Goal: Register for event/course

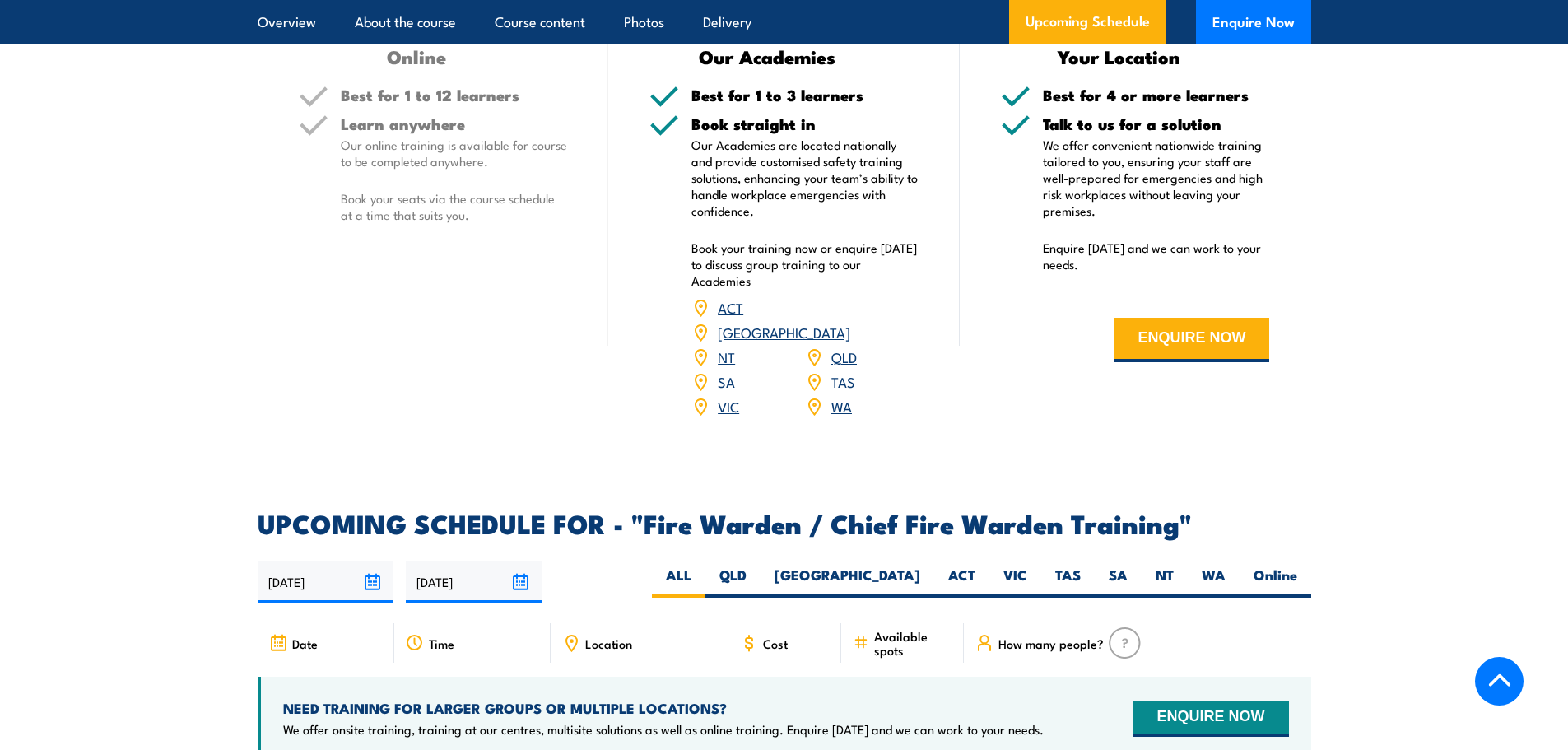
scroll to position [2798, 0]
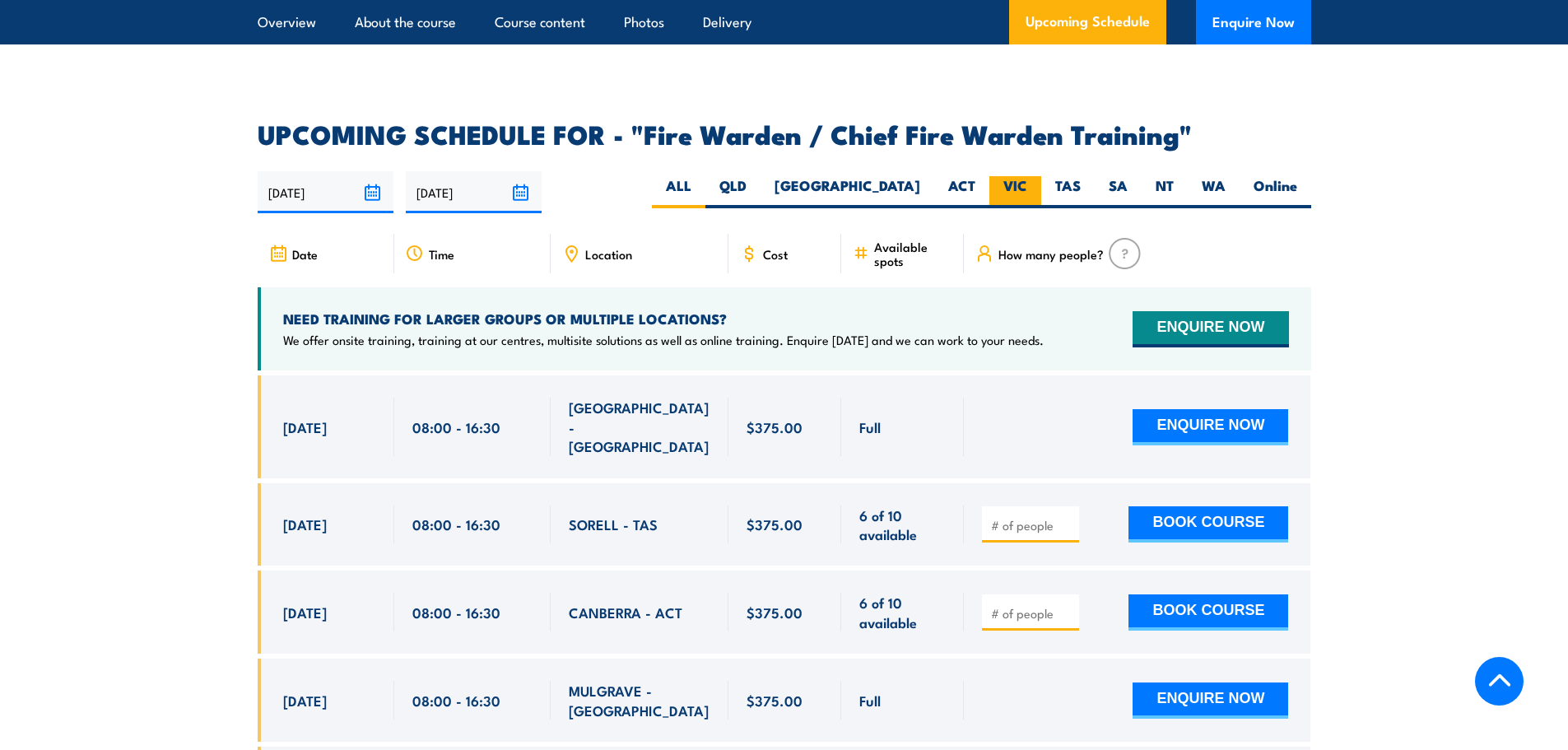
click at [1033, 186] on label "VIC" at bounding box center [1016, 191] width 52 height 32
click at [1033, 186] on input "VIC" at bounding box center [1032, 181] width 11 height 11
radio input "true"
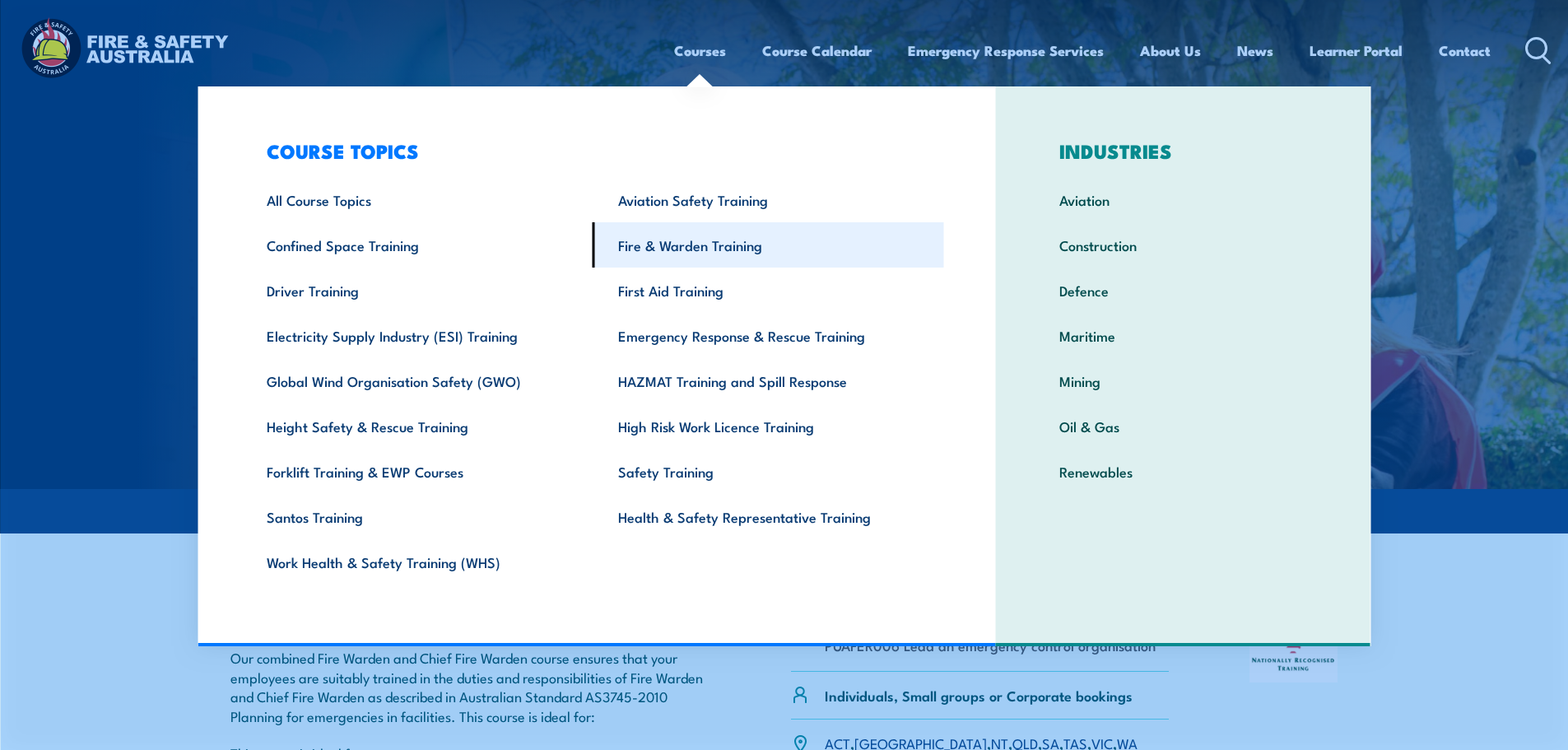
click at [710, 245] on link "Fire & Warden Training" at bounding box center [769, 244] width 351 height 45
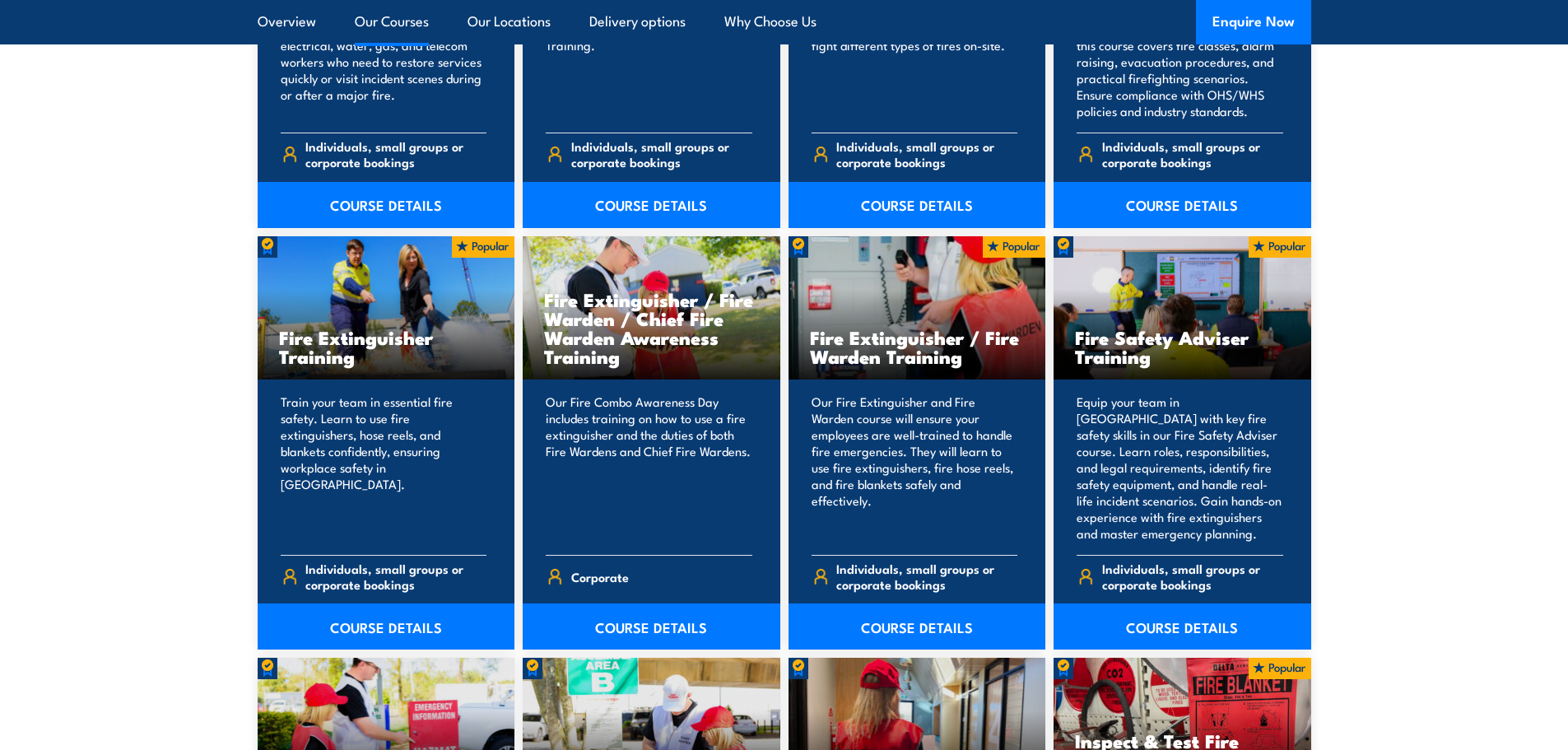
scroll to position [1564, 0]
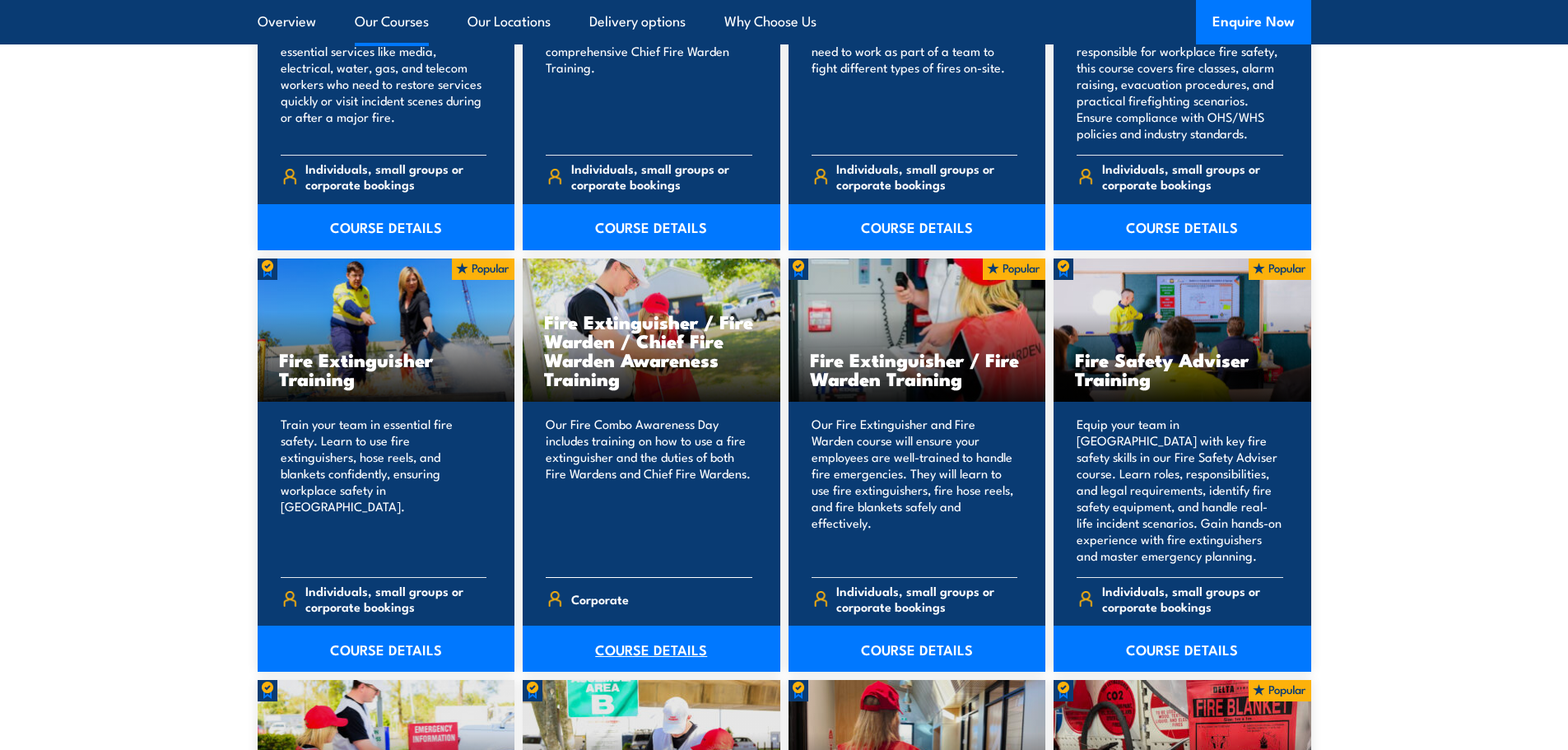
click at [626, 637] on link "COURSE DETAILS" at bounding box center [651, 649] width 258 height 46
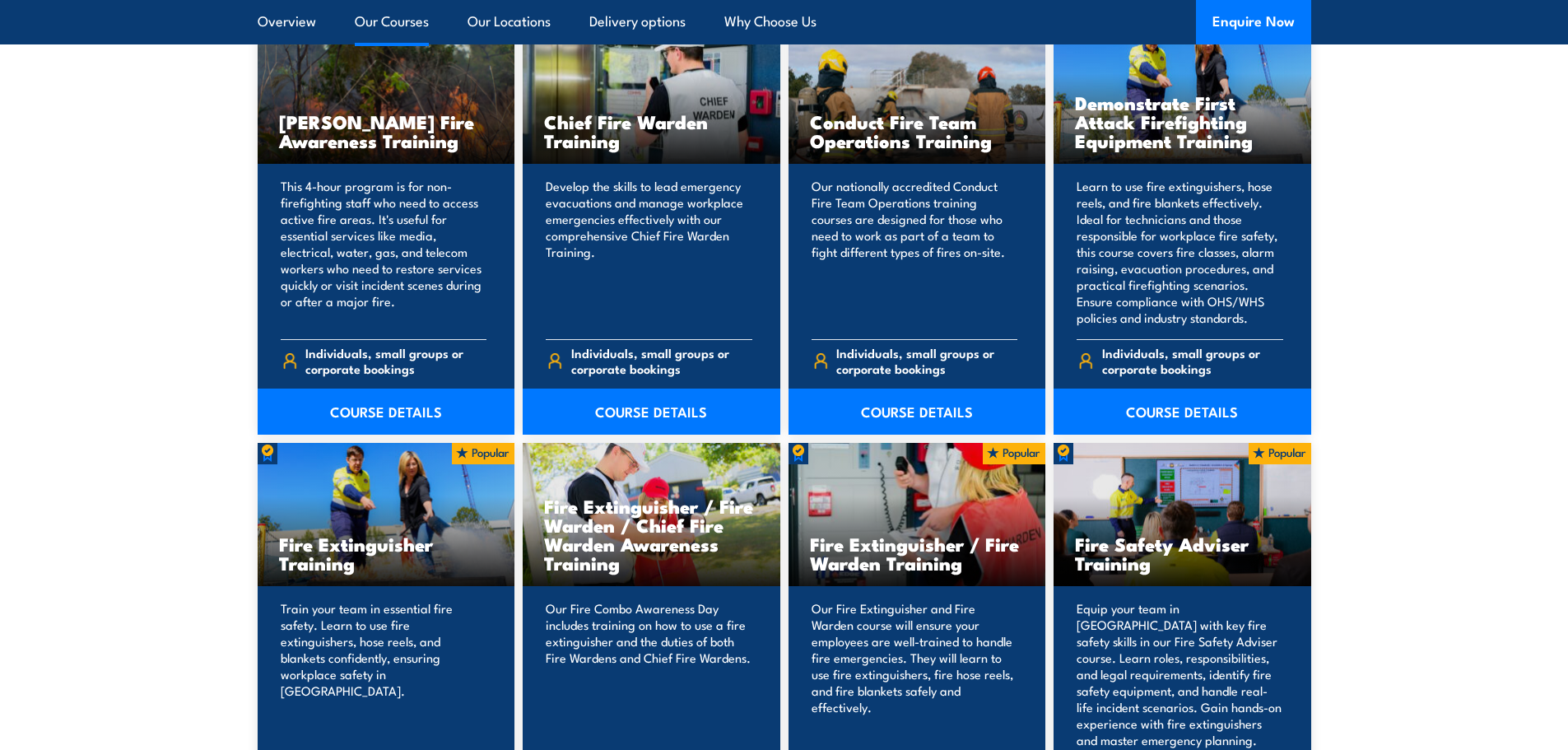
scroll to position [1317, 0]
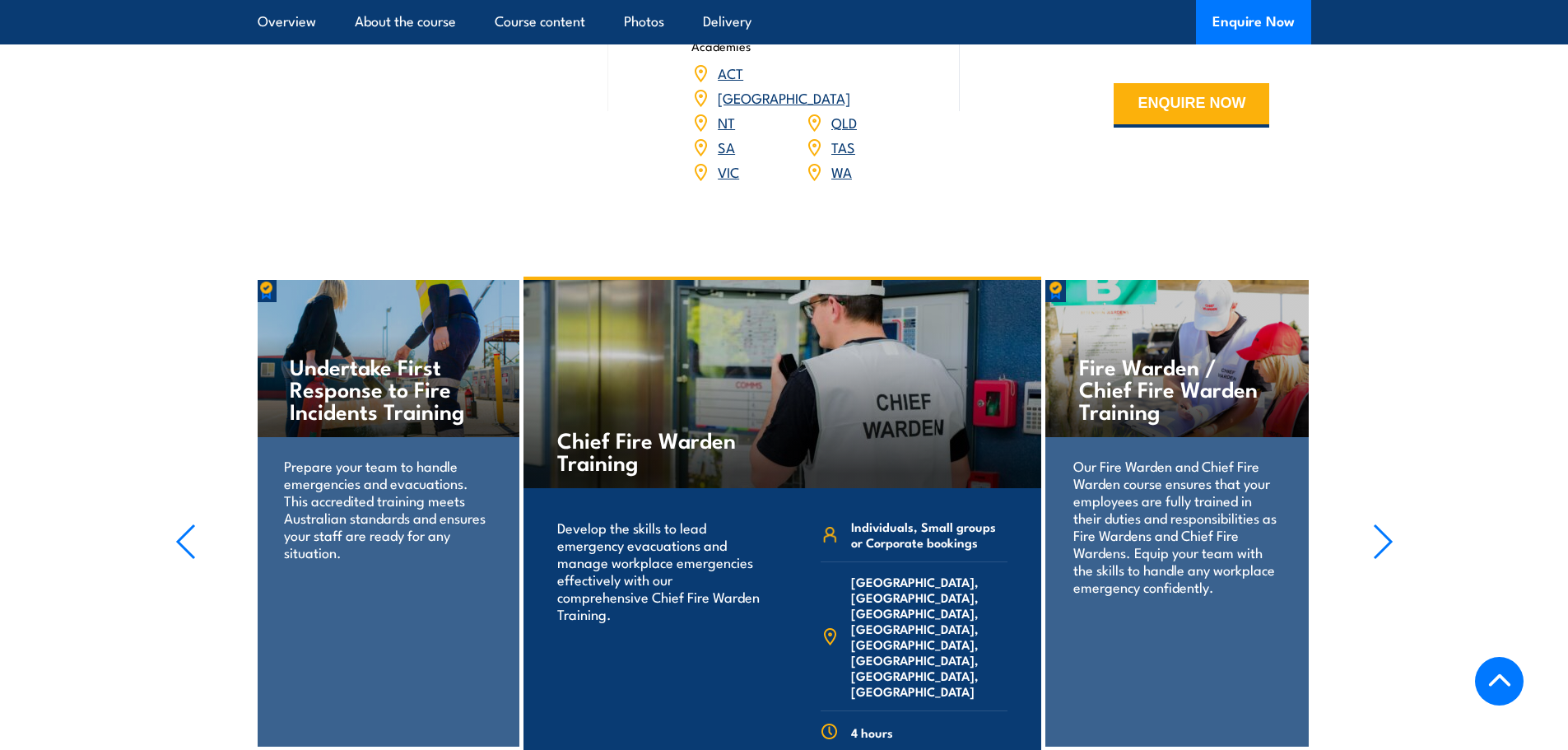
scroll to position [2551, 0]
click at [1392, 524] on icon "button" at bounding box center [1383, 542] width 20 height 37
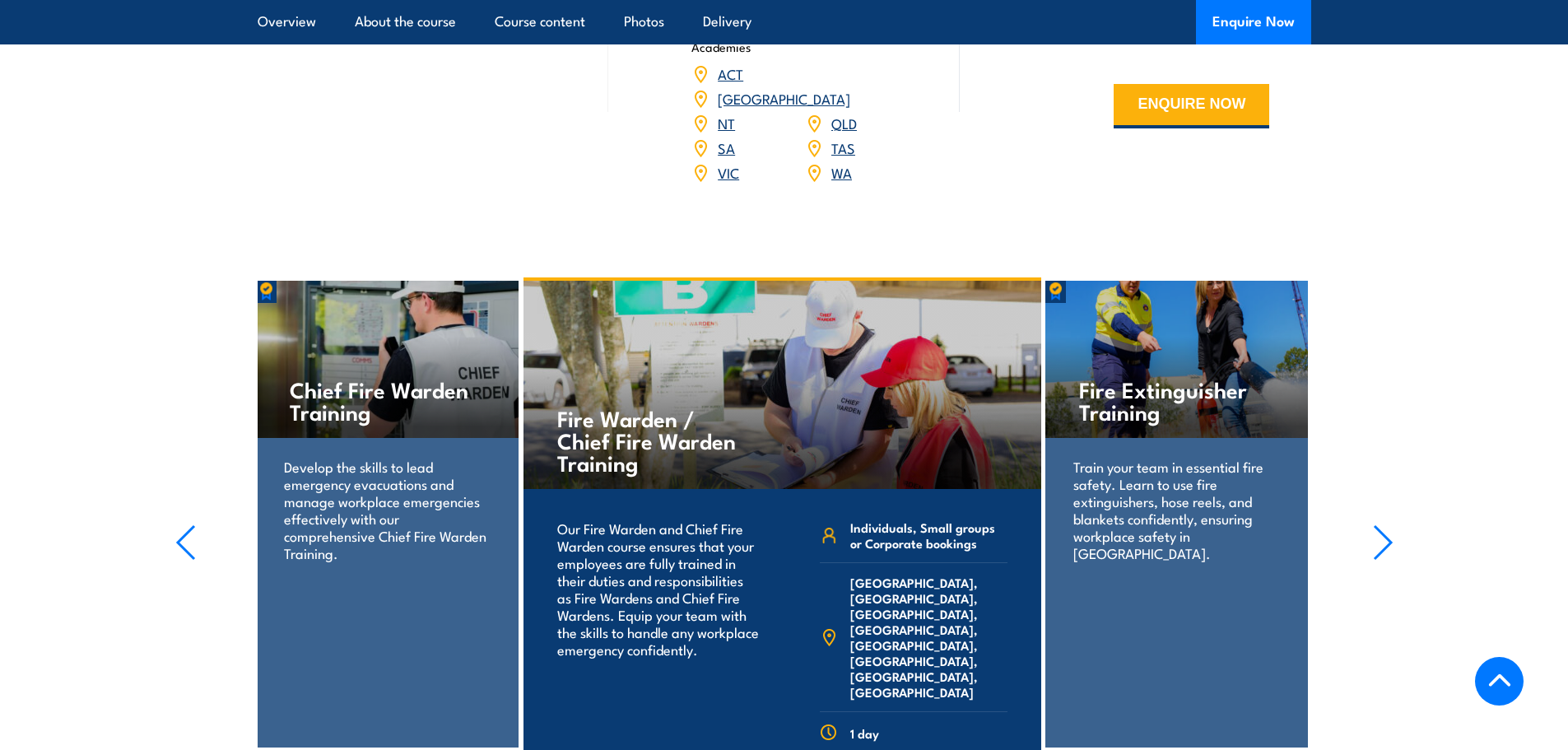
click at [1391, 524] on icon "button" at bounding box center [1383, 542] width 20 height 37
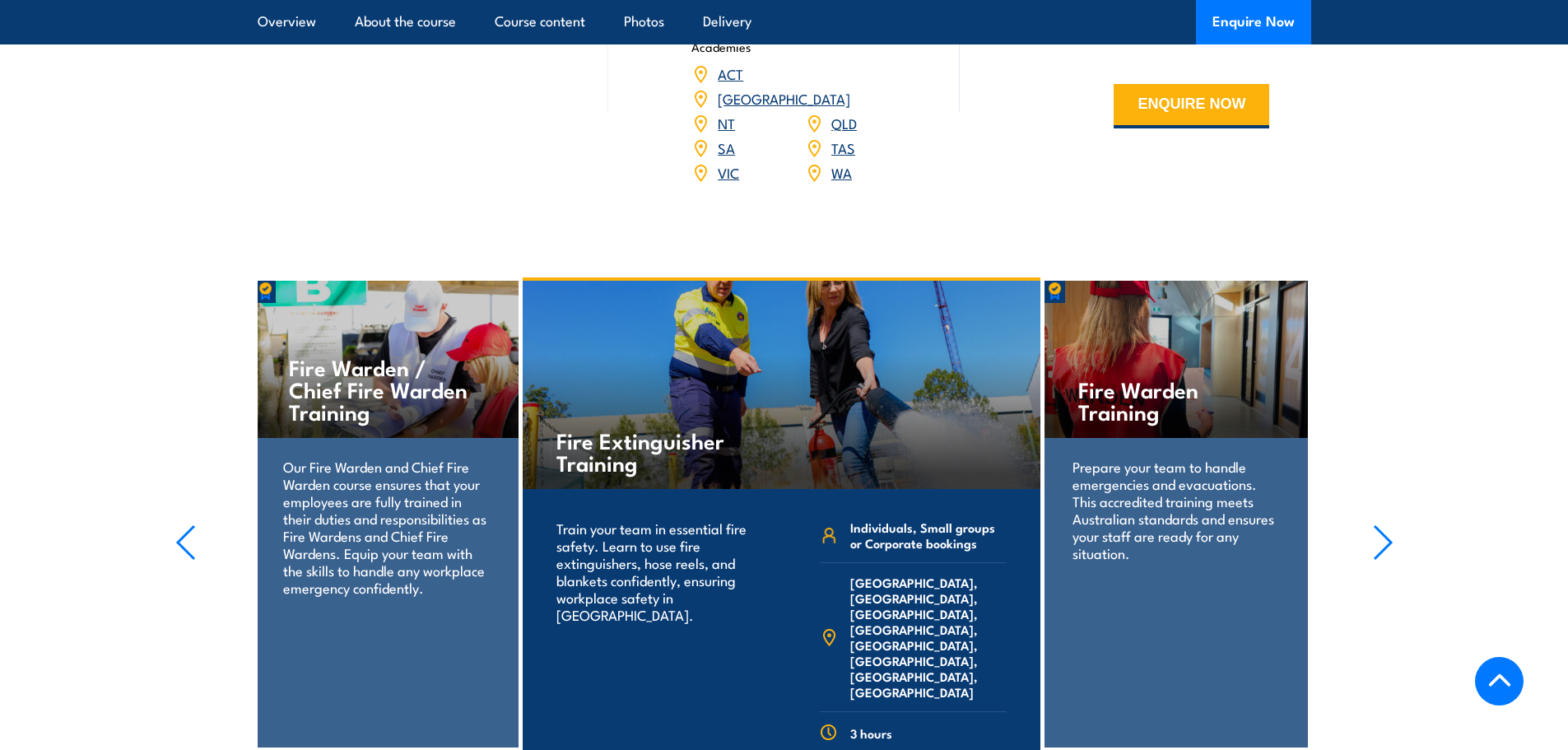
click at [1391, 524] on icon "button" at bounding box center [1383, 542] width 20 height 37
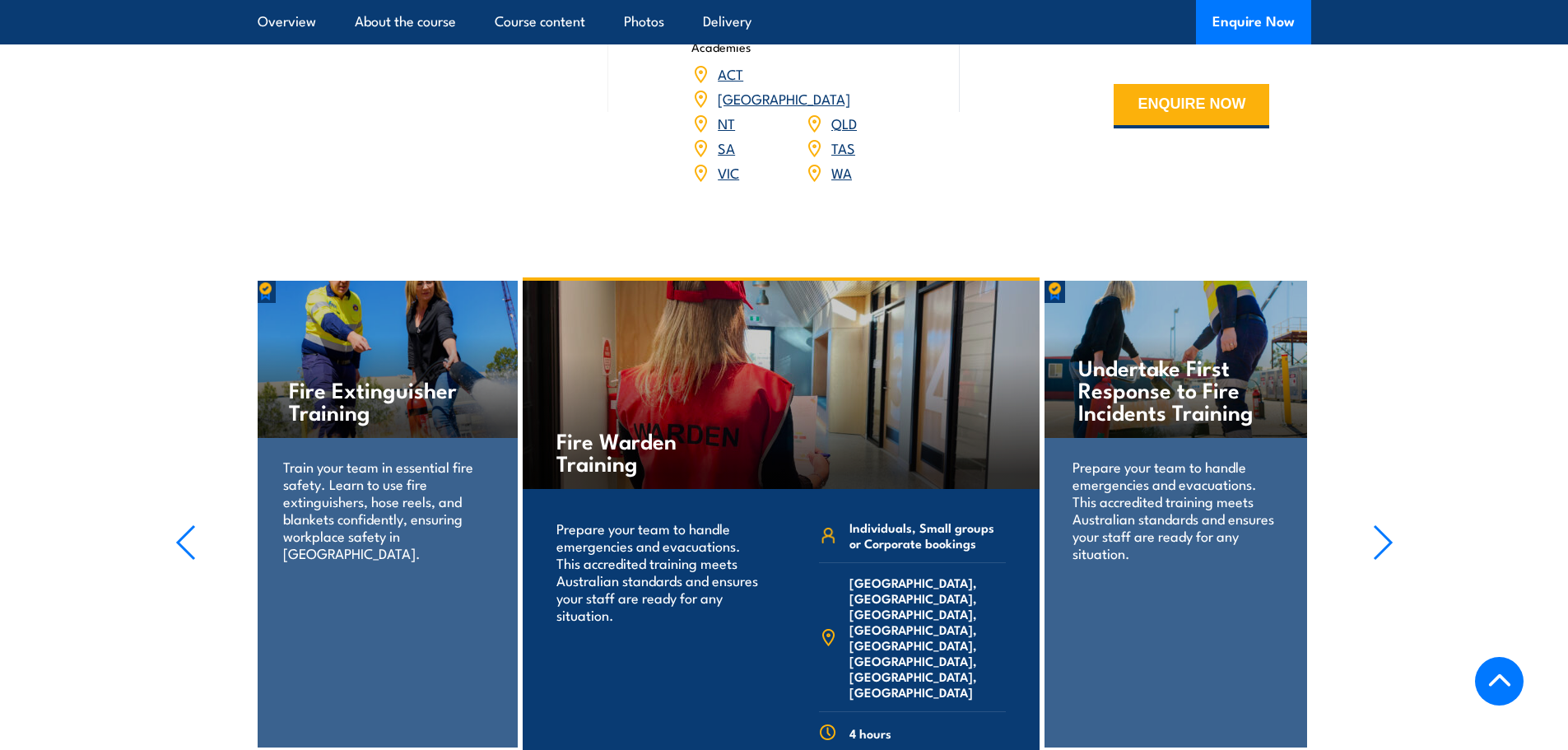
click at [1391, 524] on icon "button" at bounding box center [1383, 542] width 20 height 37
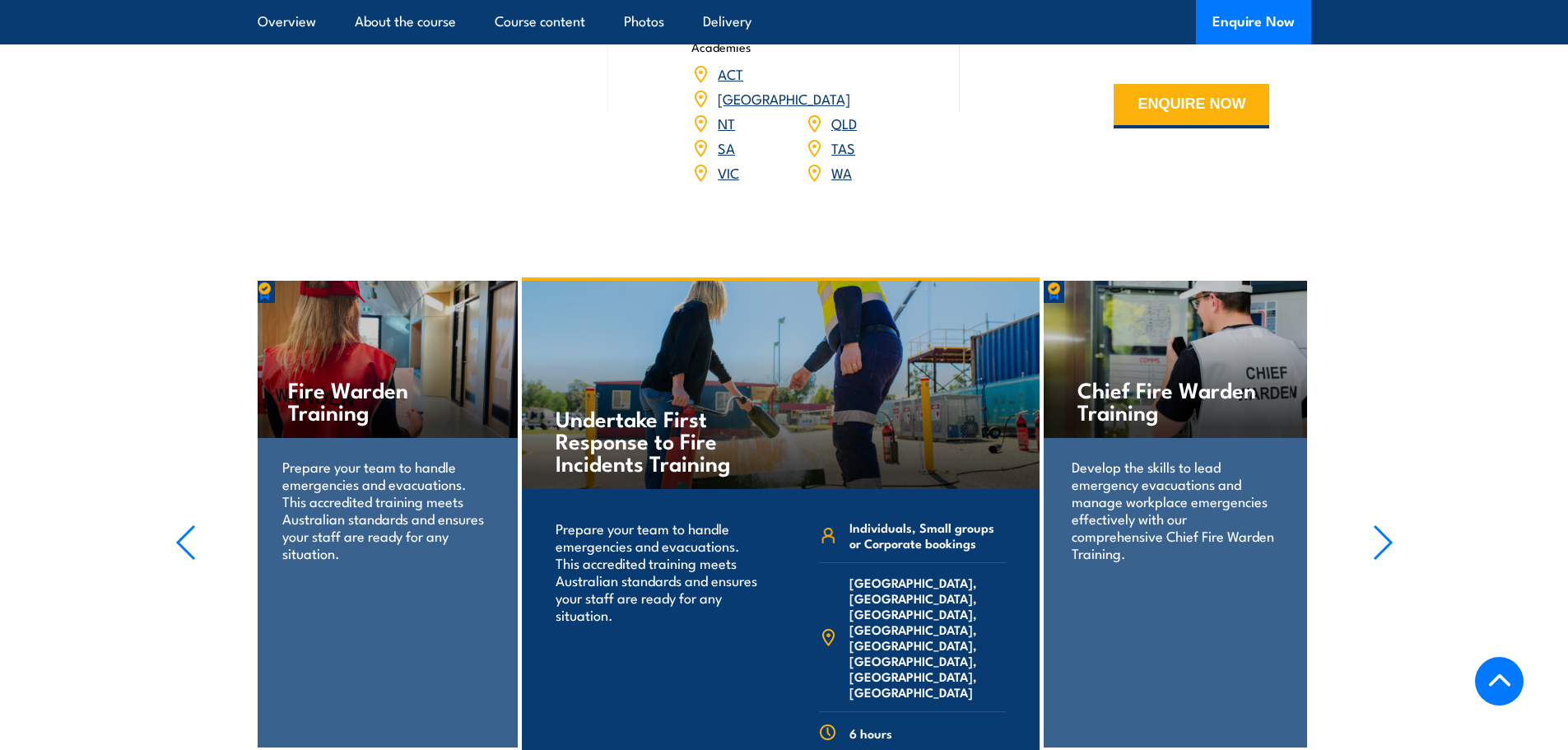
click at [1391, 524] on icon "button" at bounding box center [1383, 542] width 20 height 37
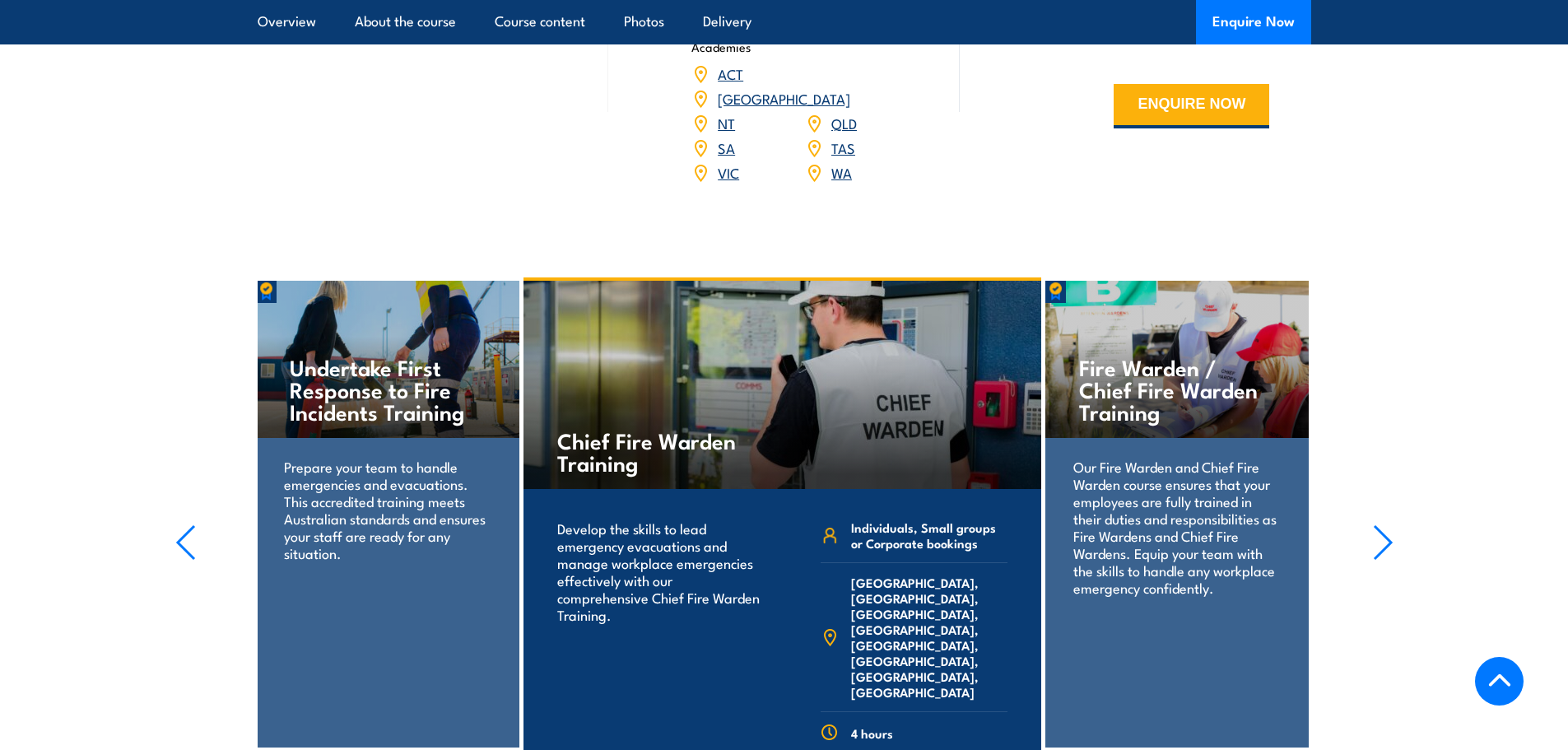
click at [1391, 524] on icon "button" at bounding box center [1383, 542] width 20 height 37
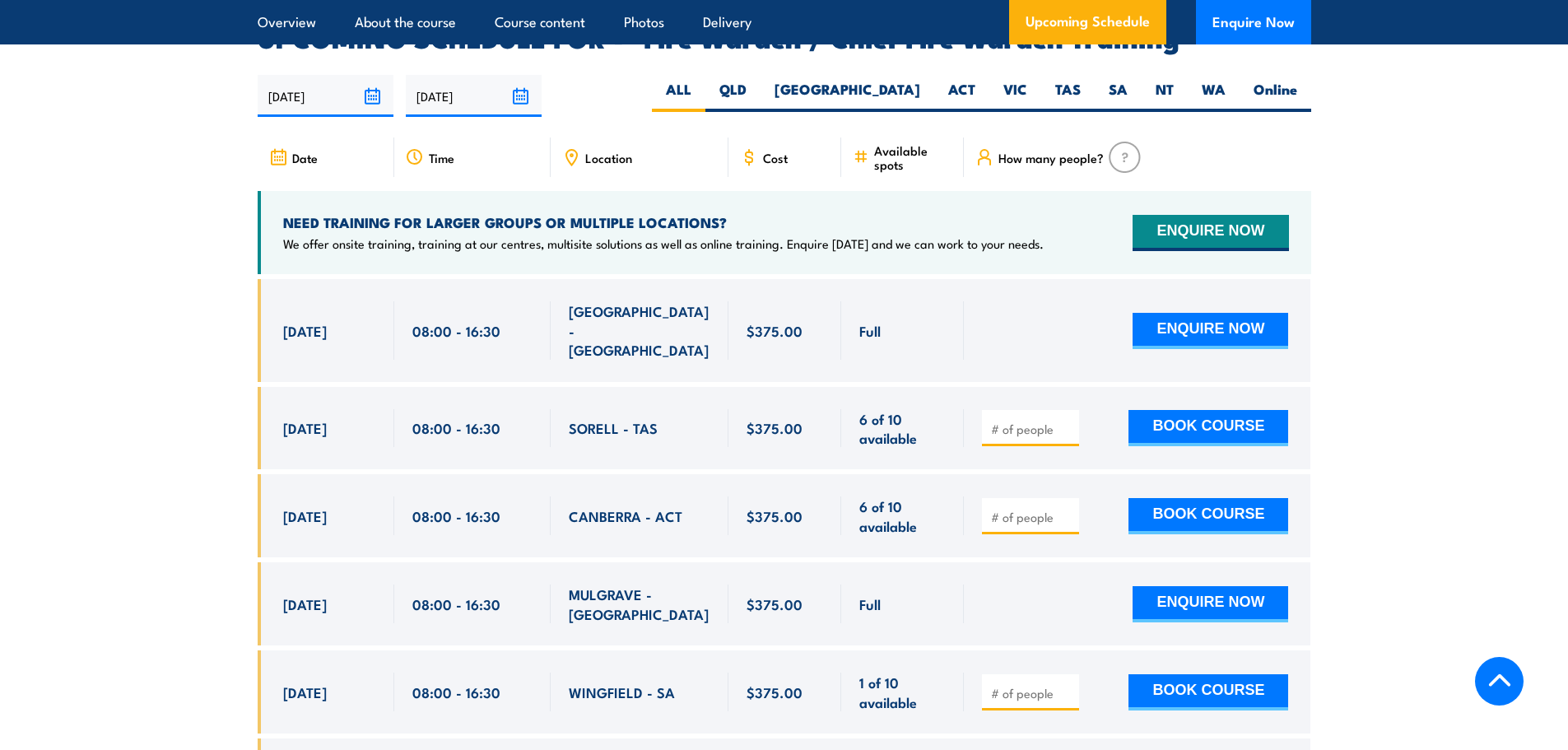
scroll to position [2798, 0]
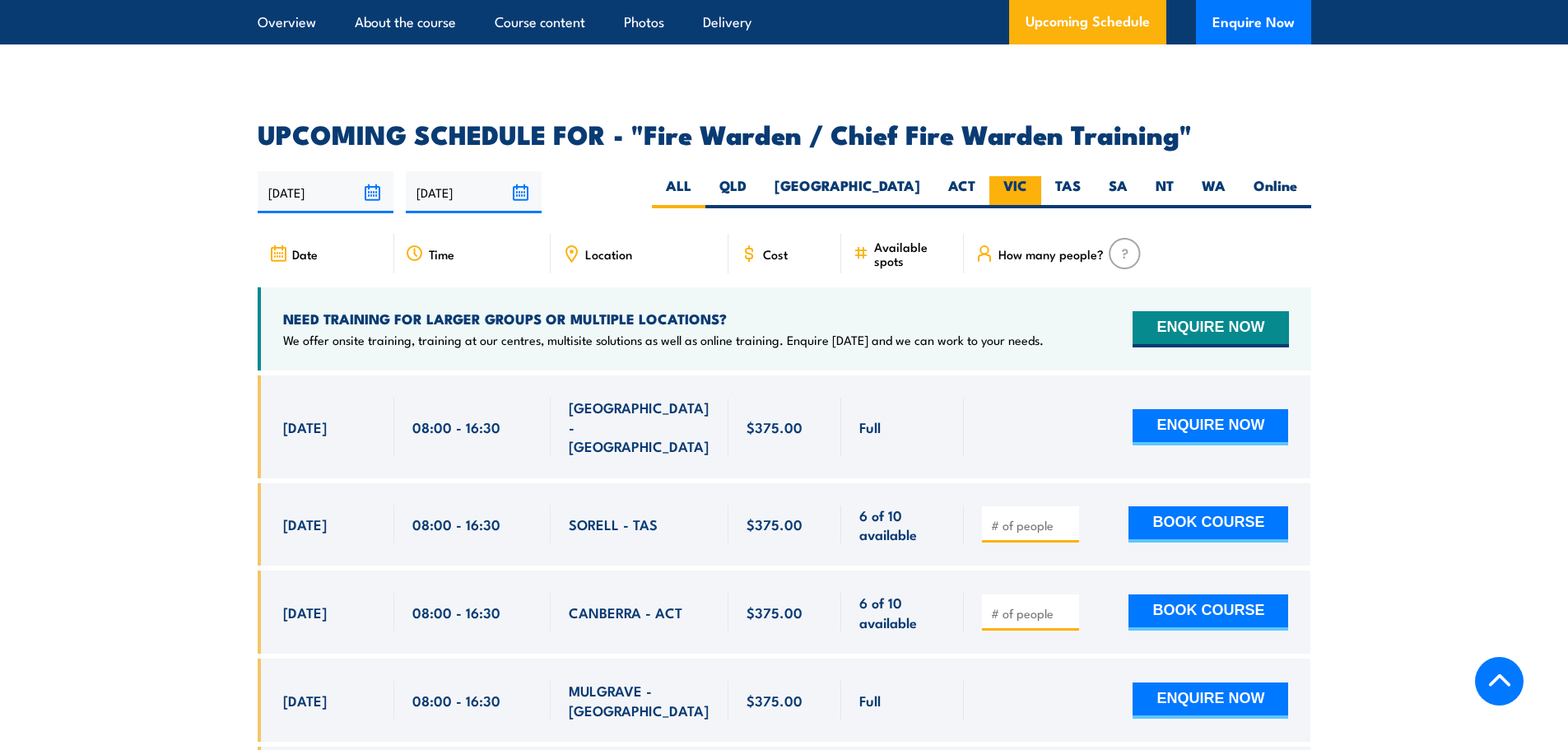
click at [1008, 182] on label "VIC" at bounding box center [1016, 191] width 52 height 32
click at [1027, 182] on input "VIC" at bounding box center [1032, 181] width 11 height 11
radio input "true"
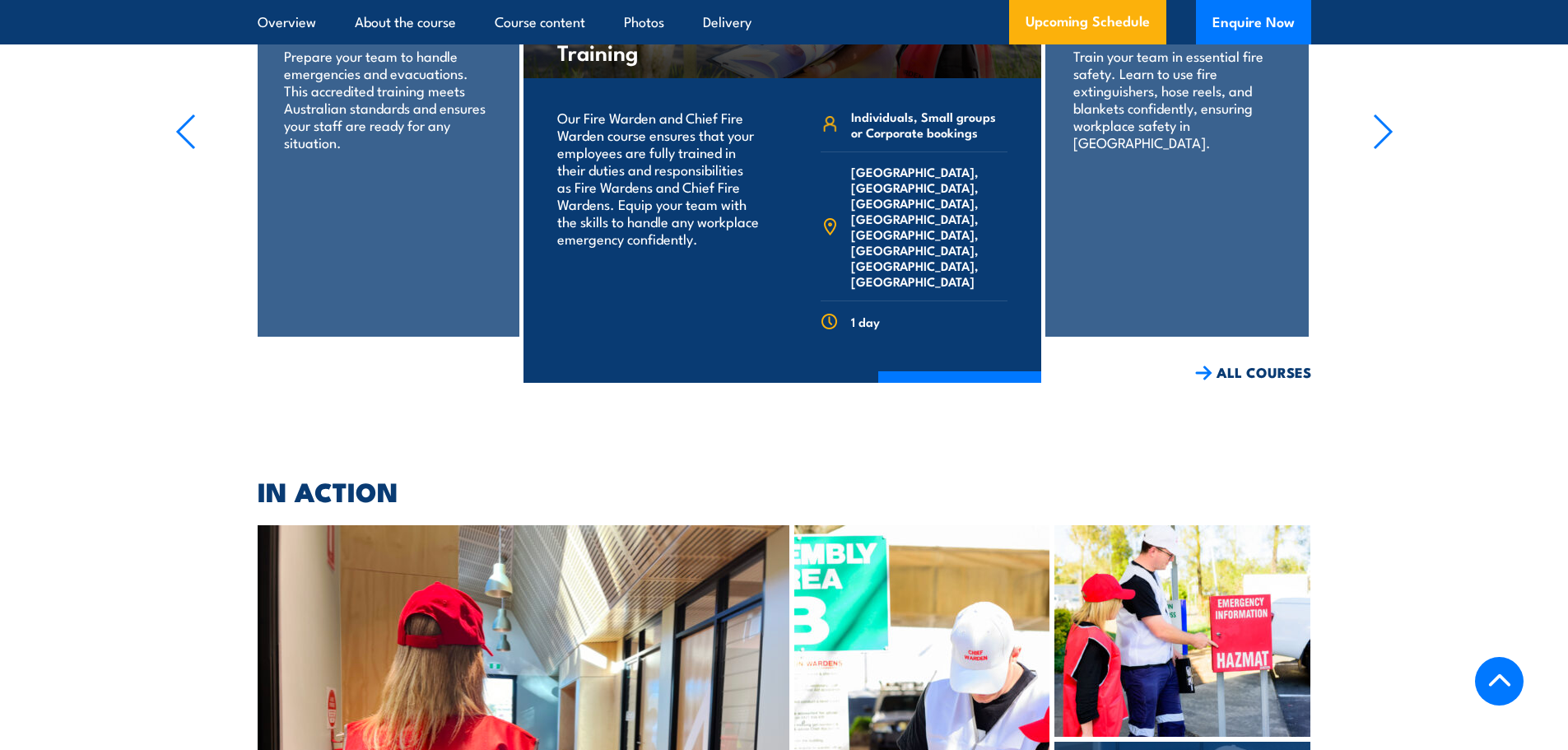
scroll to position [4063, 0]
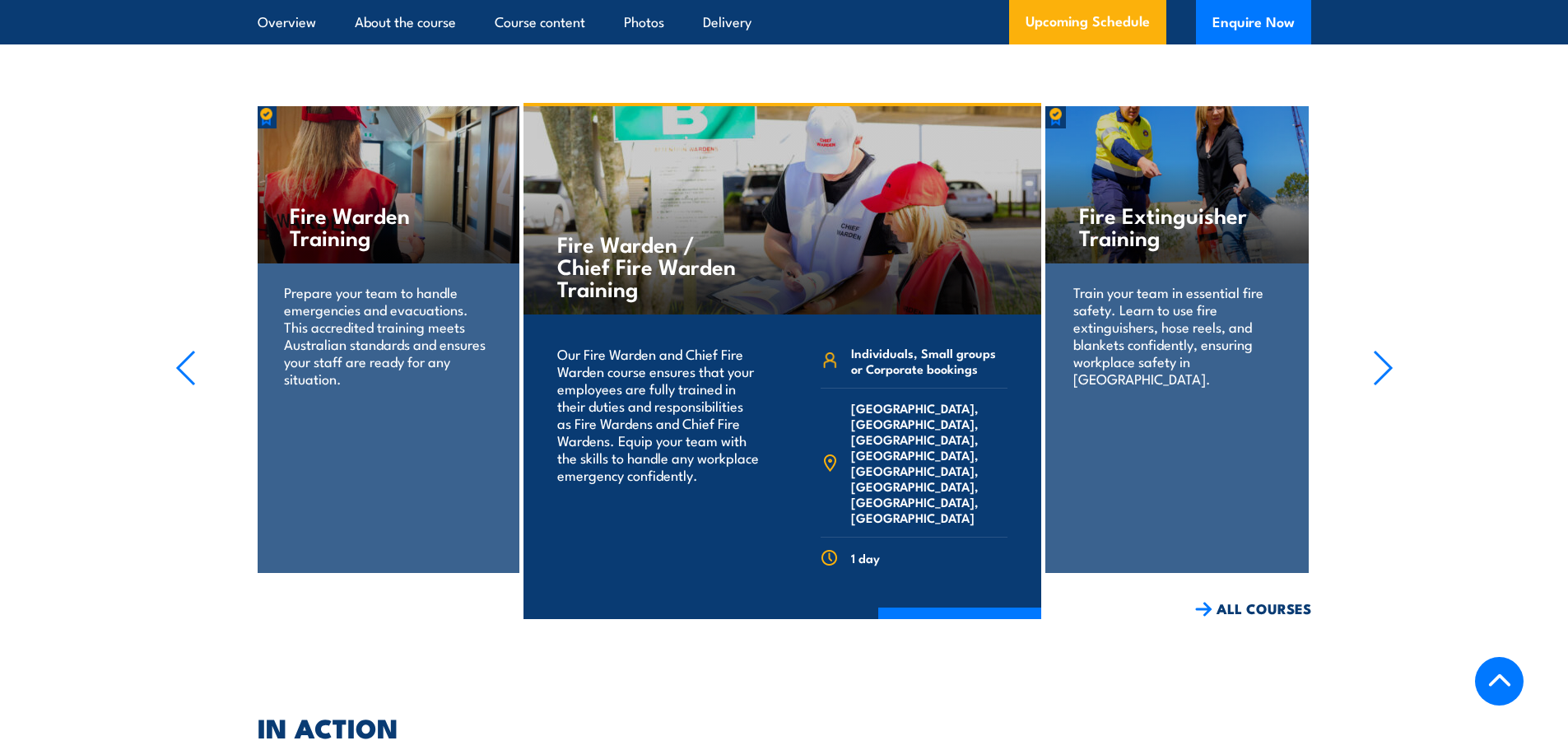
click at [1393, 359] on section "Fire Extinguisher Training Train your team in essential fire safety. Learn to u…" at bounding box center [784, 361] width 1568 height 516
click at [1378, 349] on icon "button" at bounding box center [1383, 368] width 20 height 37
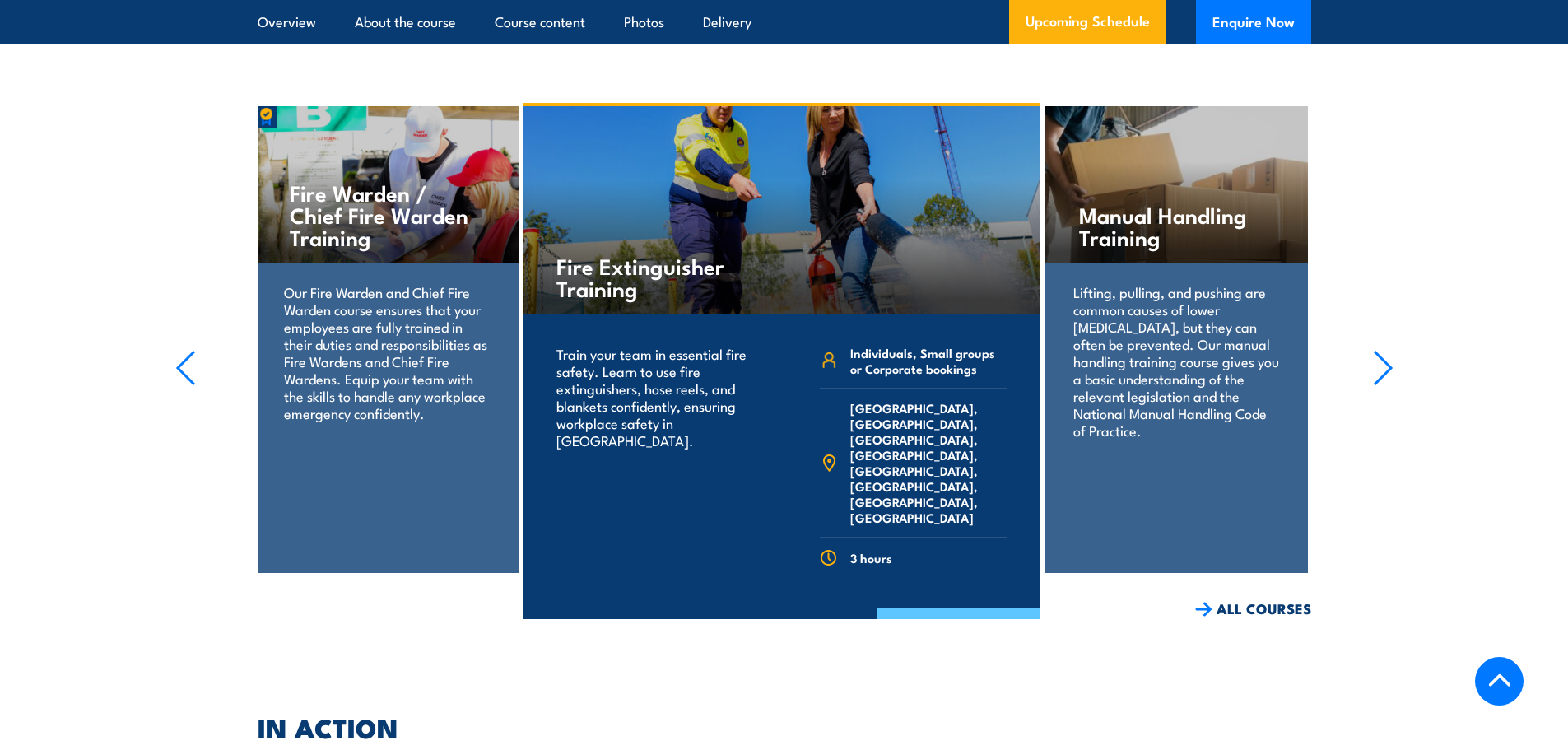
click at [940, 607] on link "COURSE DETAILS" at bounding box center [959, 628] width 163 height 42
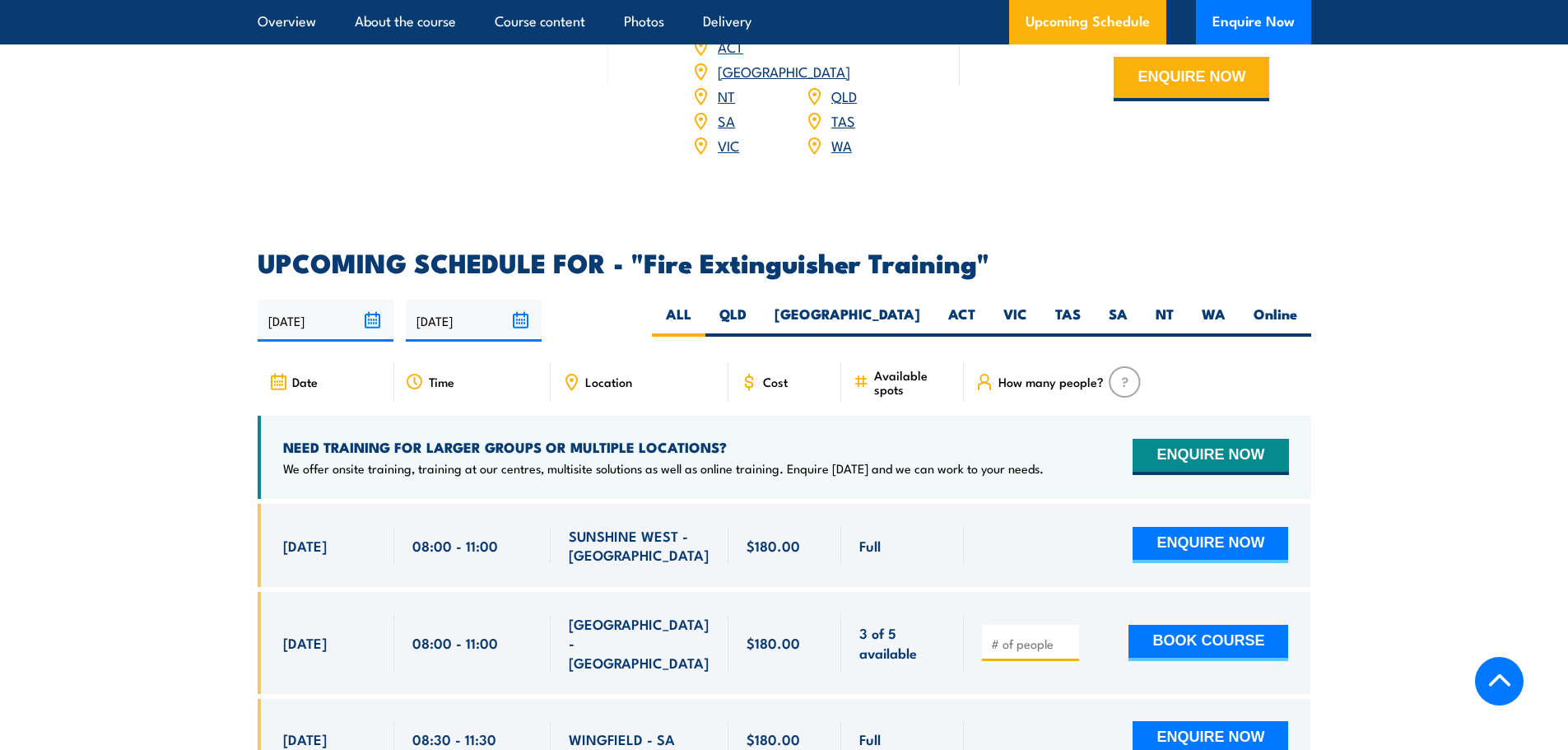
scroll to position [2551, 0]
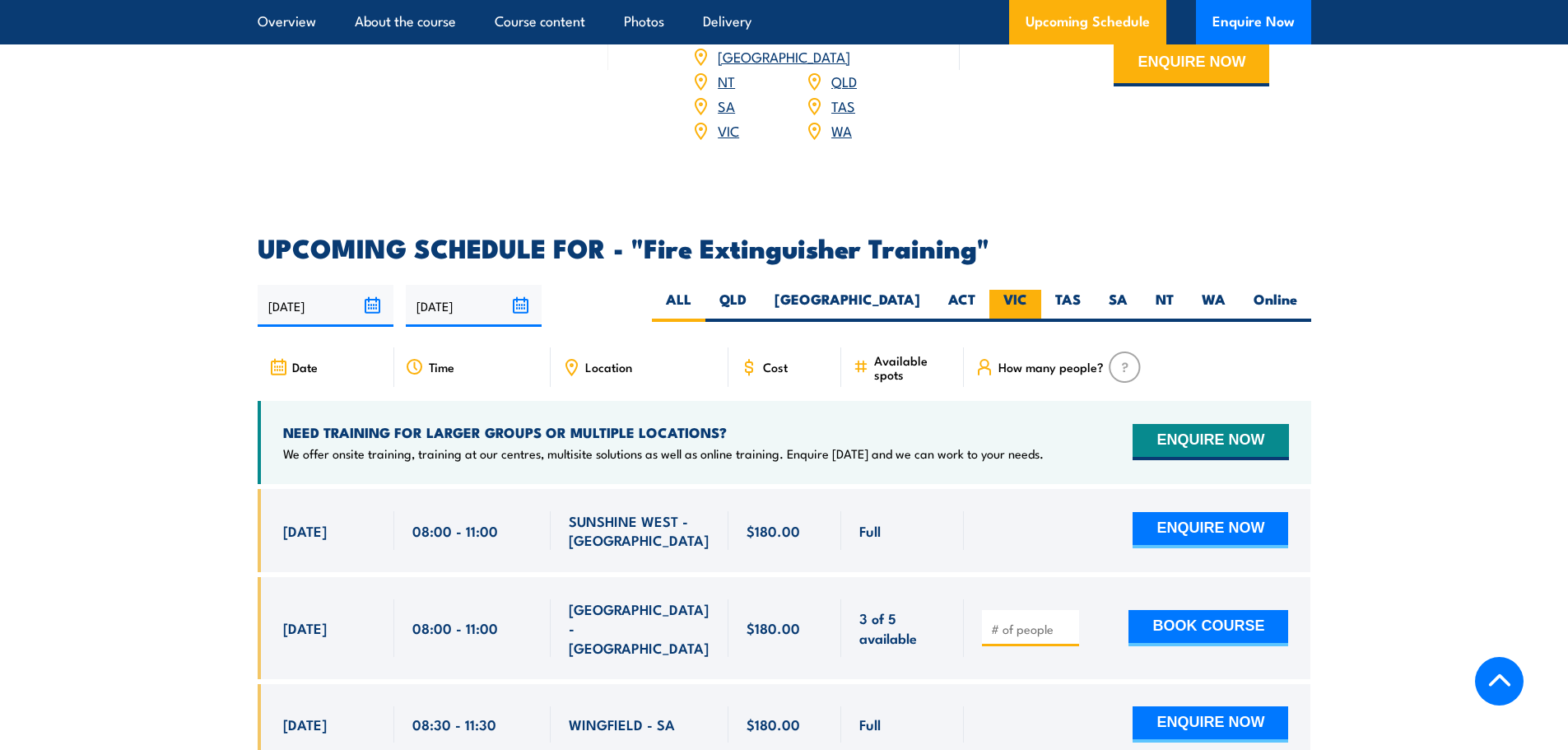
click at [1014, 290] on label "VIC" at bounding box center [1016, 305] width 52 height 32
click at [1027, 290] on input "VIC" at bounding box center [1032, 294] width 11 height 11
radio input "true"
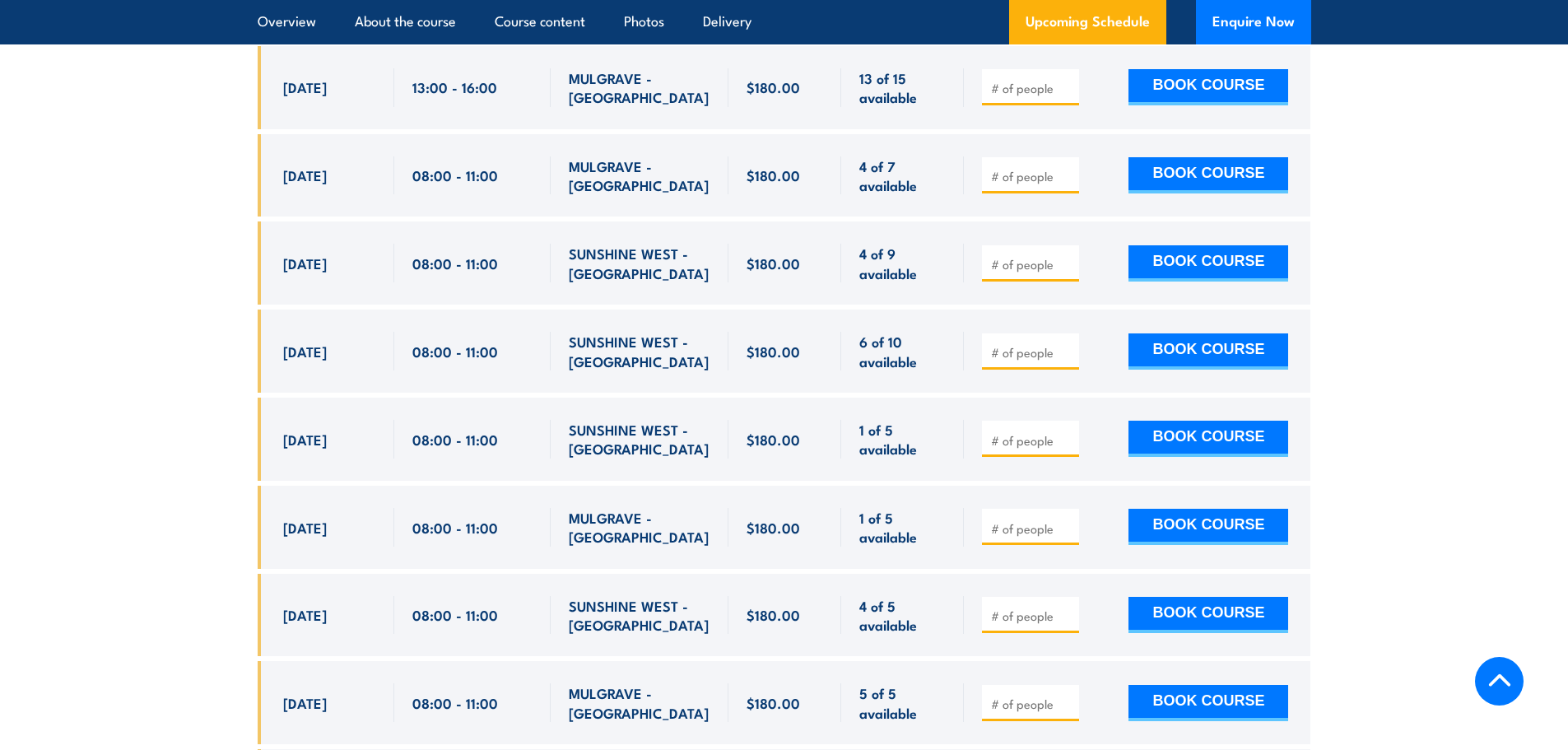
scroll to position [3091, 0]
